Goal: Check status: Check status

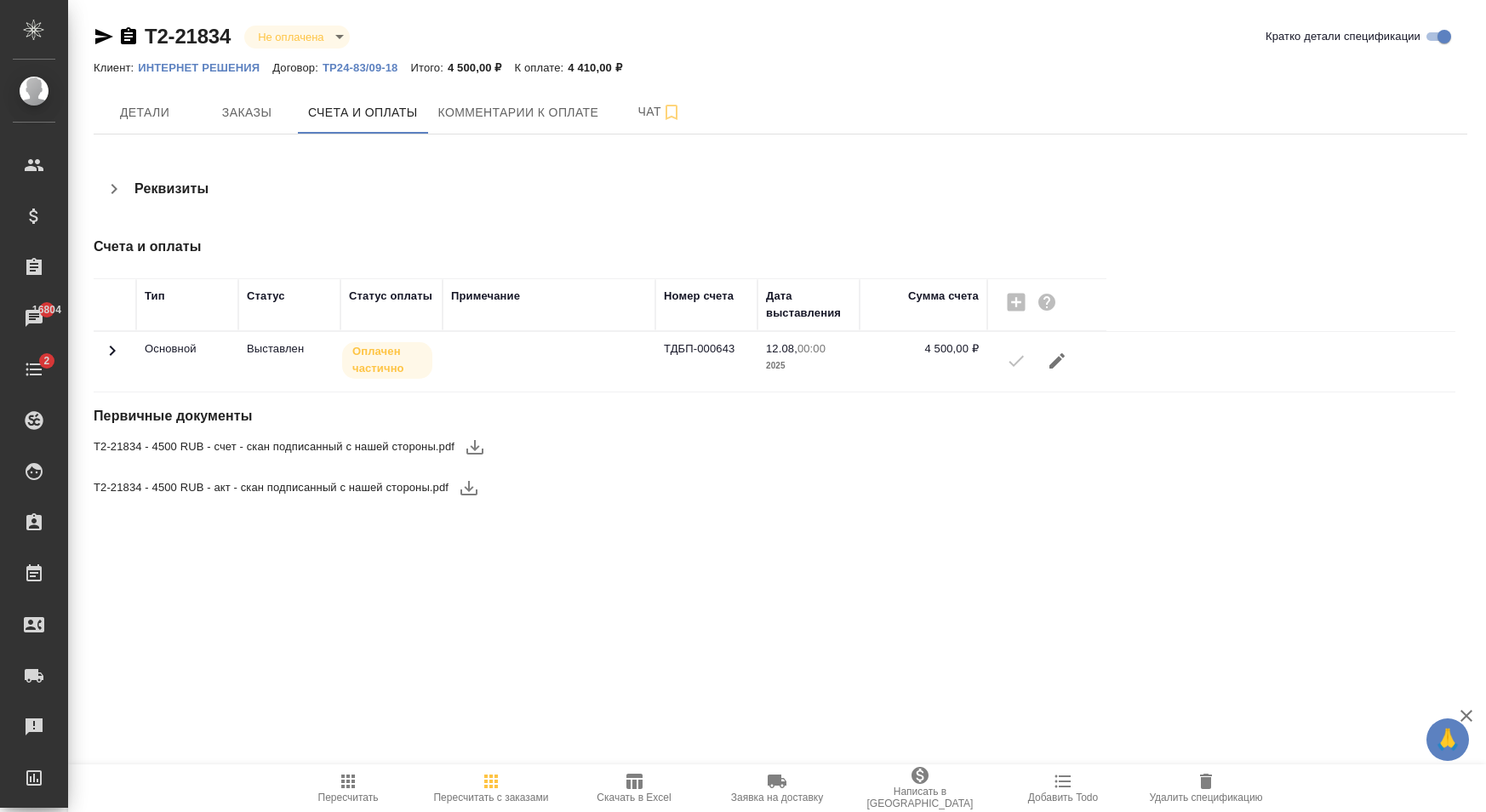
click at [116, 360] on icon at bounding box center [112, 350] width 20 height 20
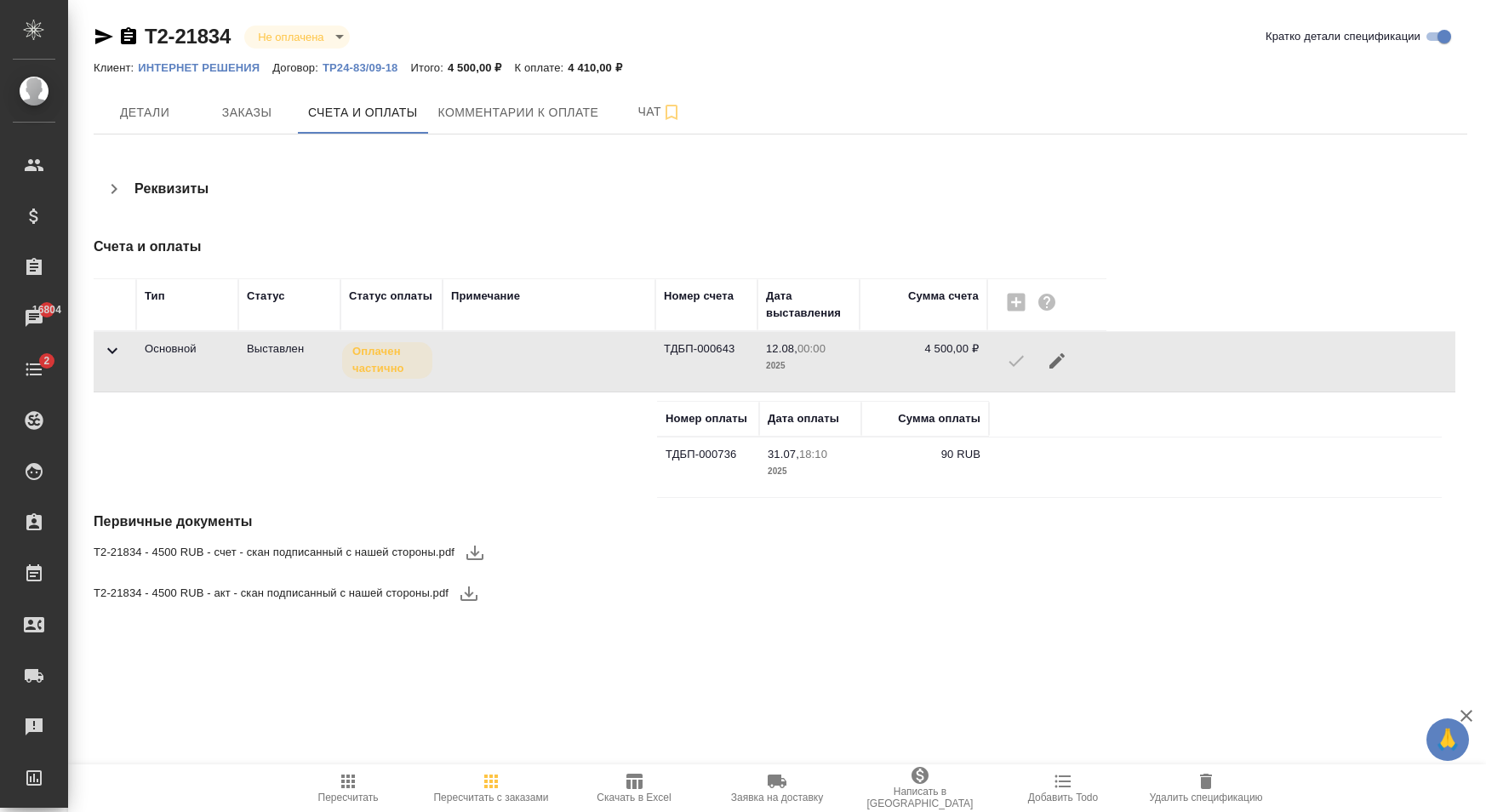
click at [133, 27] on icon "button" at bounding box center [128, 36] width 20 height 20
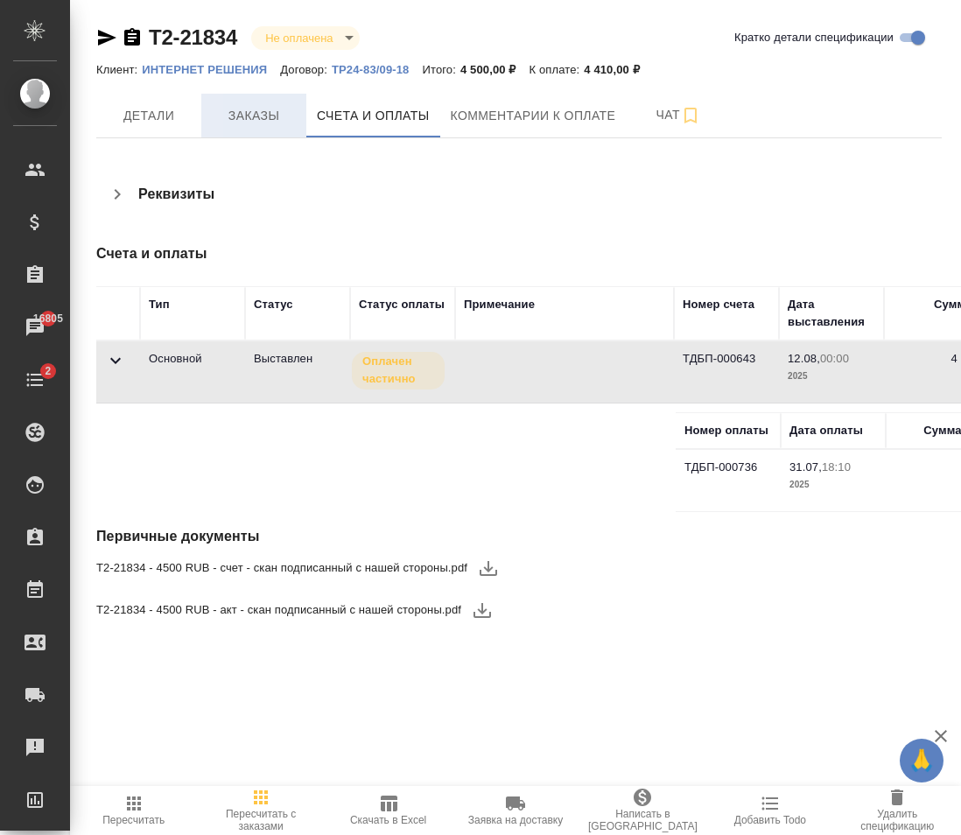
click at [286, 112] on span "Заказы" at bounding box center [254, 116] width 84 height 22
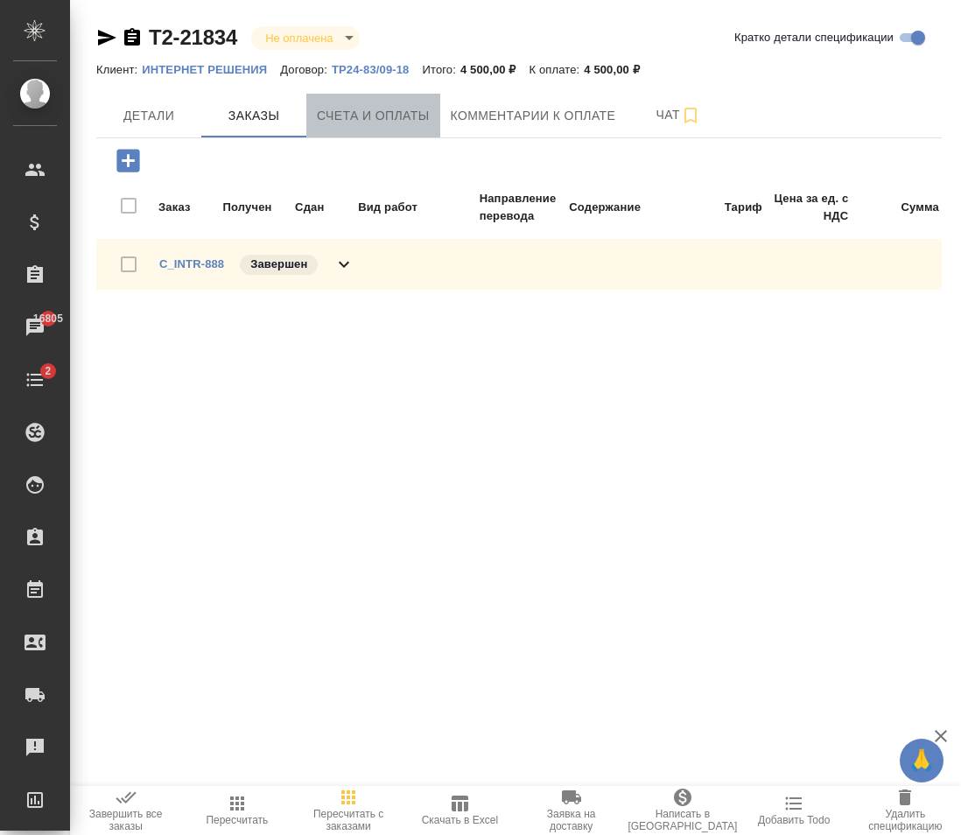
click at [359, 123] on span "Счета и оплаты" at bounding box center [373, 116] width 113 height 22
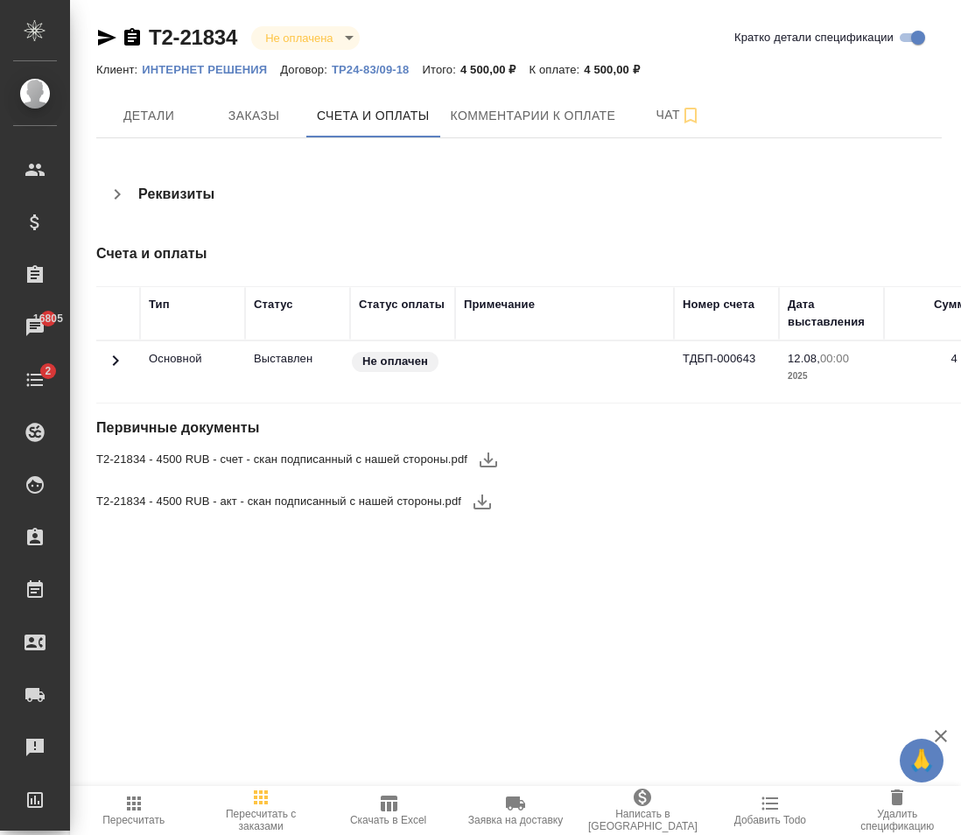
click at [118, 366] on icon at bounding box center [115, 360] width 21 height 21
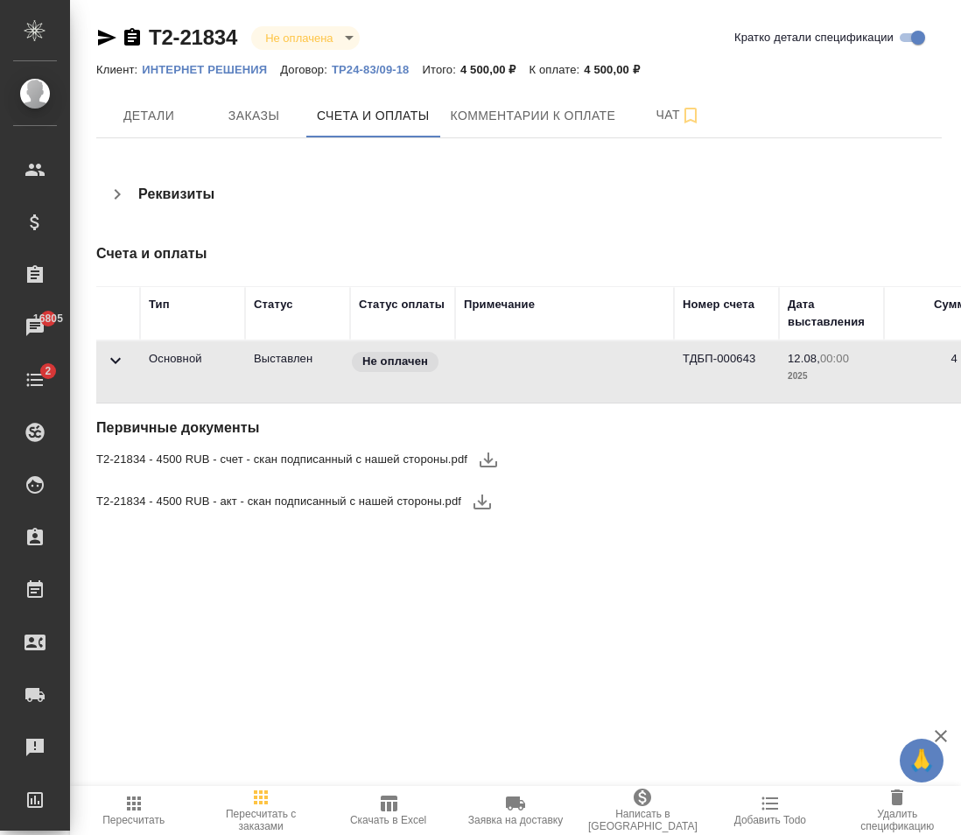
click at [117, 361] on icon at bounding box center [115, 361] width 11 height 6
click at [137, 106] on span "Детали" at bounding box center [149, 116] width 84 height 22
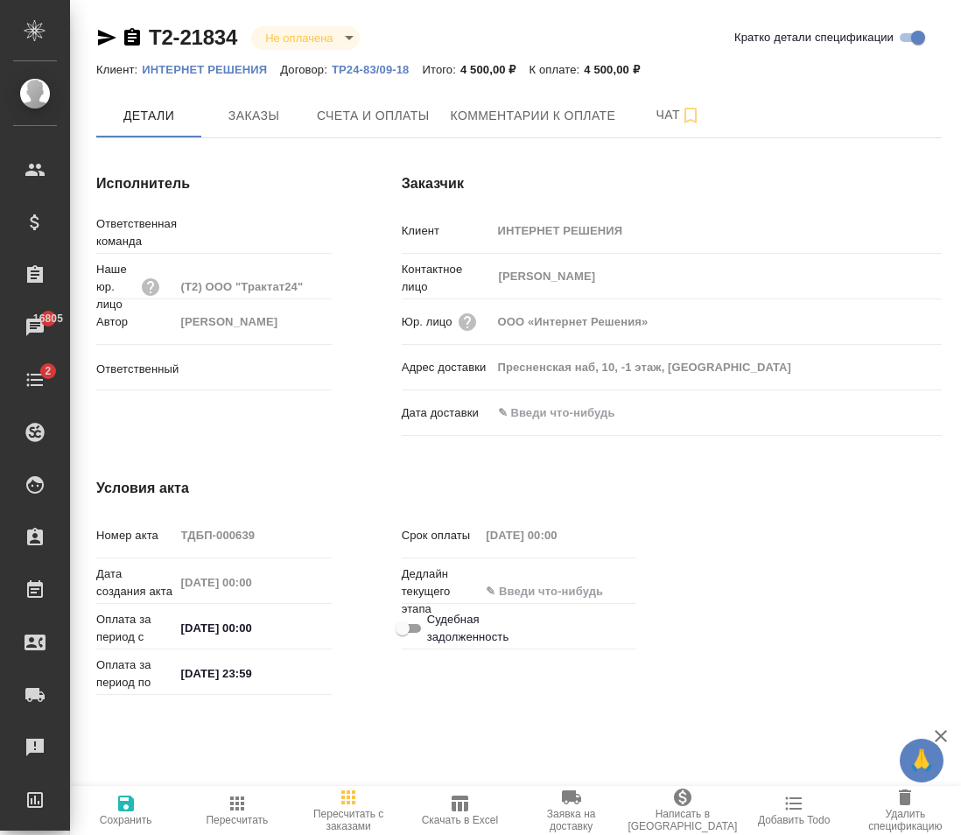
type input "Сити"
type input "[PERSON_NAME]"
